Goal: Information Seeking & Learning: Understand process/instructions

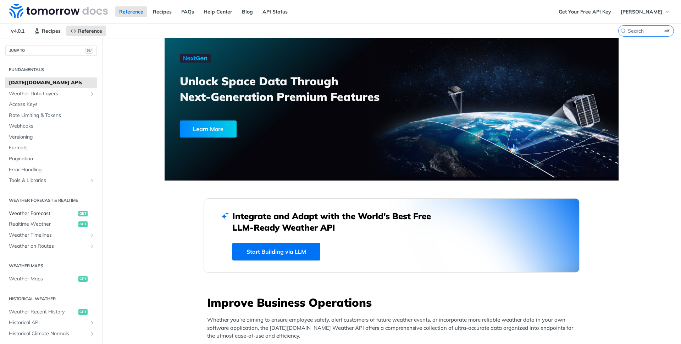
click at [44, 213] on span "Weather Forecast" at bounding box center [43, 213] width 68 height 7
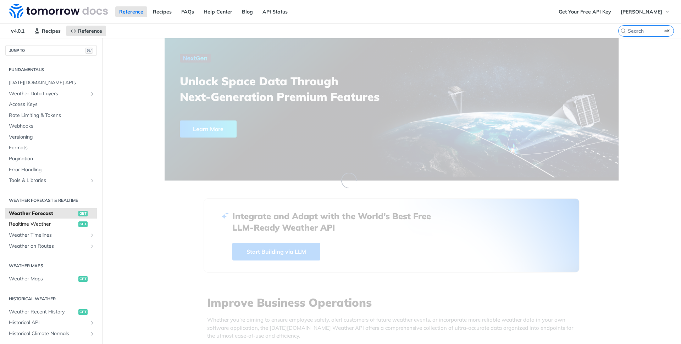
click at [41, 224] on span "Realtime Weather" at bounding box center [43, 223] width 68 height 7
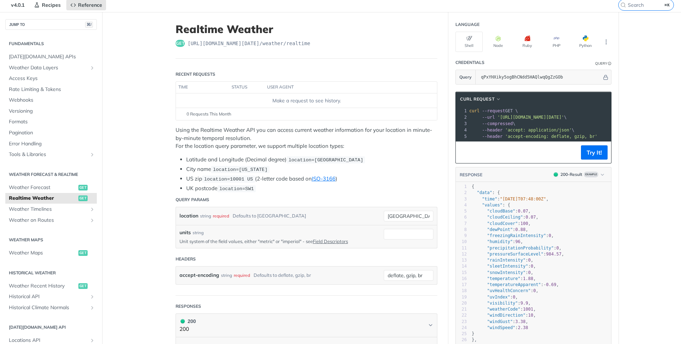
scroll to position [27, 0]
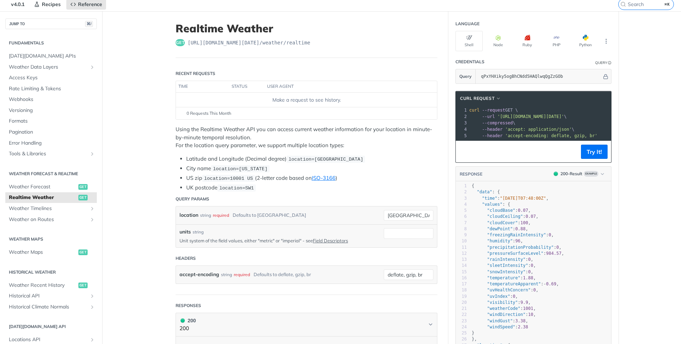
click at [282, 87] on th "user agent" at bounding box center [344, 86] width 158 height 11
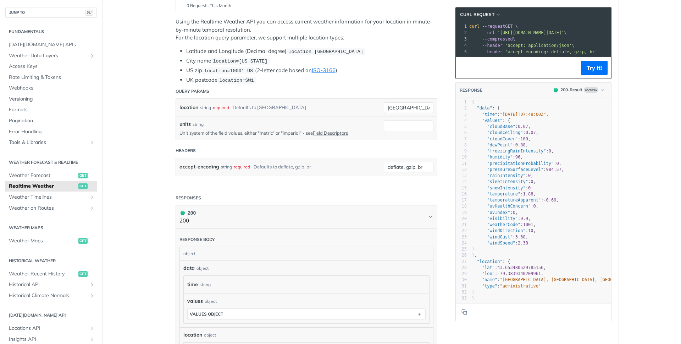
scroll to position [0, 0]
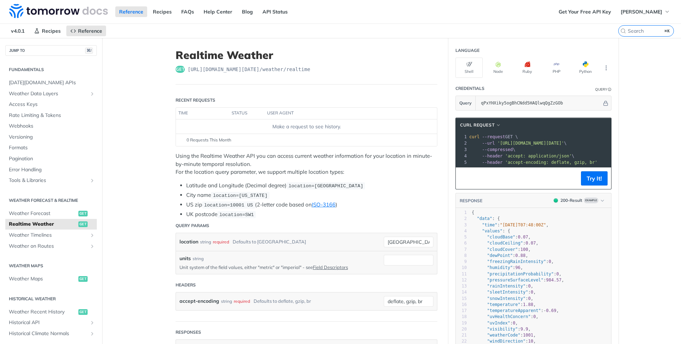
click at [246, 115] on th "status" at bounding box center [246, 113] width 35 height 11
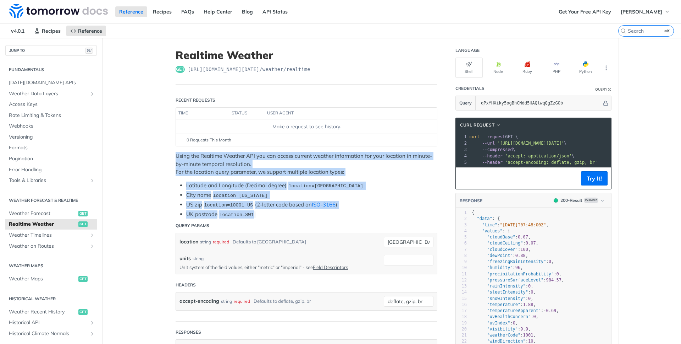
drag, startPoint x: 176, startPoint y: 155, endPoint x: 256, endPoint y: 213, distance: 98.5
click at [256, 213] on div "Using the Realtime Weather API you can access current weather information for y…" at bounding box center [307, 185] width 262 height 66
copy div "Using the Realtime Weather API you can access current weather information for y…"
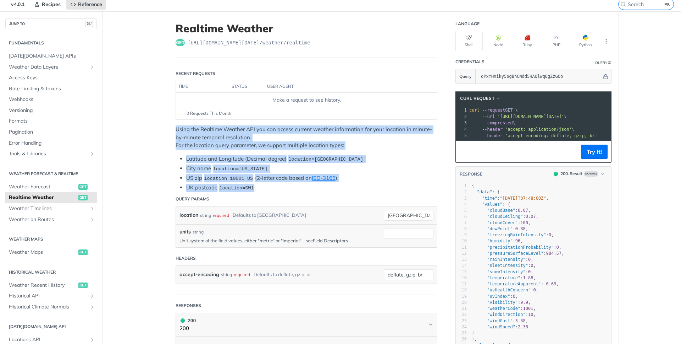
scroll to position [32, 0]
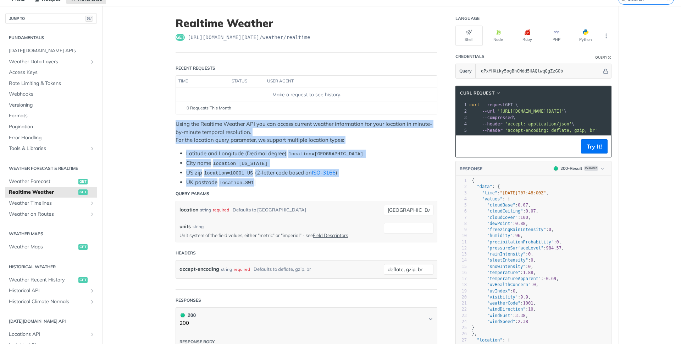
click at [298, 232] on p "Unit system of the field values, either "metric" or "imperial" - see Field Desc…" at bounding box center [277, 235] width 194 height 6
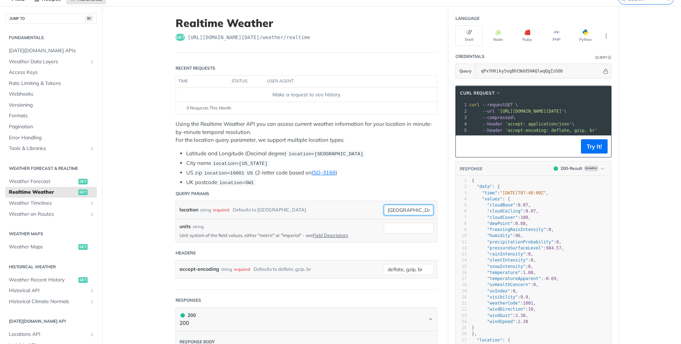
click at [405, 210] on input "[GEOGRAPHIC_DATA]" at bounding box center [409, 209] width 50 height 11
click at [365, 196] on header "Query Params" at bounding box center [307, 193] width 262 height 14
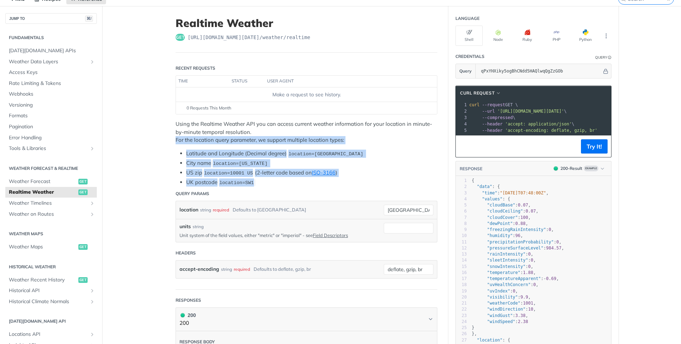
drag, startPoint x: 176, startPoint y: 138, endPoint x: 258, endPoint y: 179, distance: 91.6
click at [258, 179] on div "Using the Realtime Weather API you can access current weather information for y…" at bounding box center [307, 153] width 262 height 66
copy div "For the location query parameter, we support multiple location types: Latitude …"
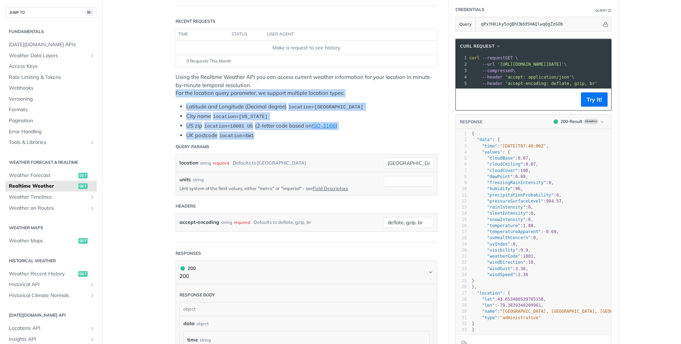
scroll to position [76, 0]
